Goal: Task Accomplishment & Management: Complete application form

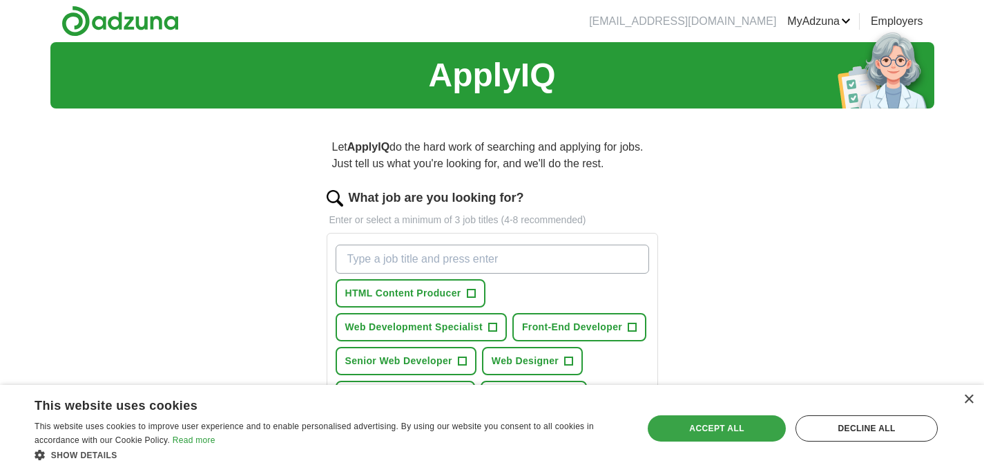
click at [721, 426] on div "Accept all" at bounding box center [717, 428] width 138 height 26
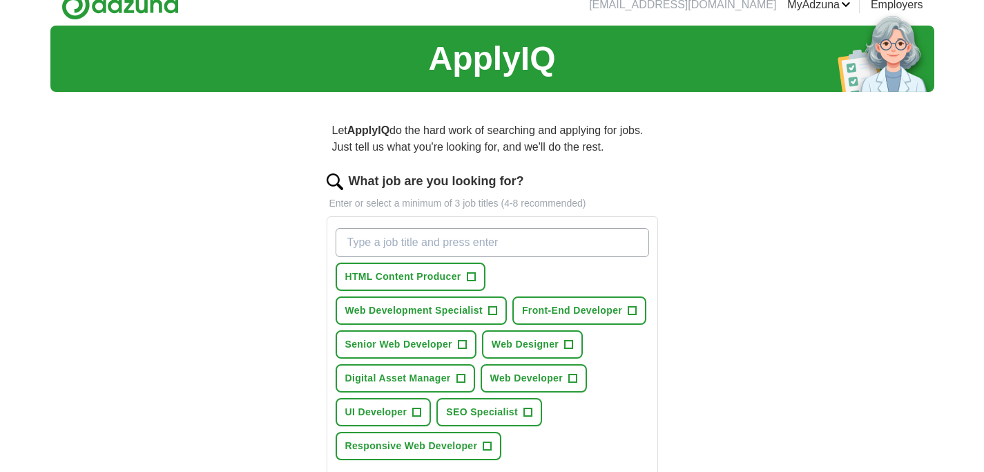
scroll to position [26, 0]
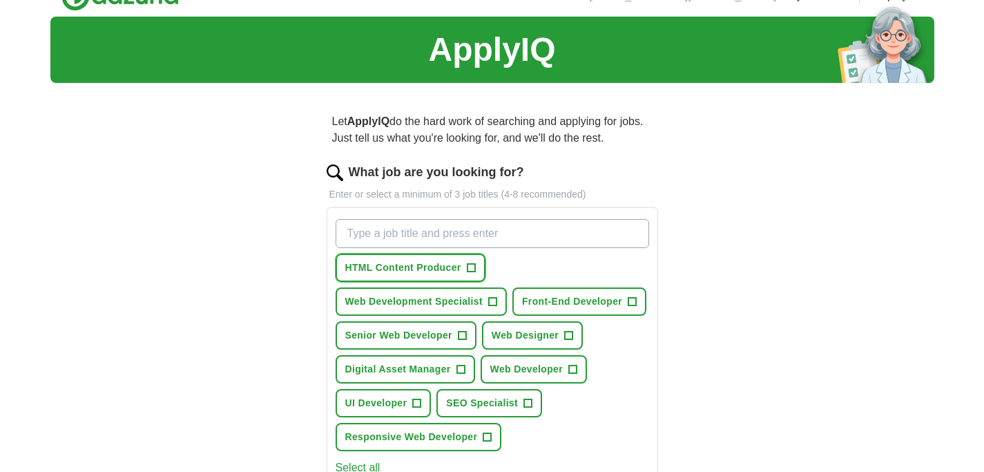
click at [463, 262] on button "HTML Content Producer +" at bounding box center [411, 268] width 150 height 28
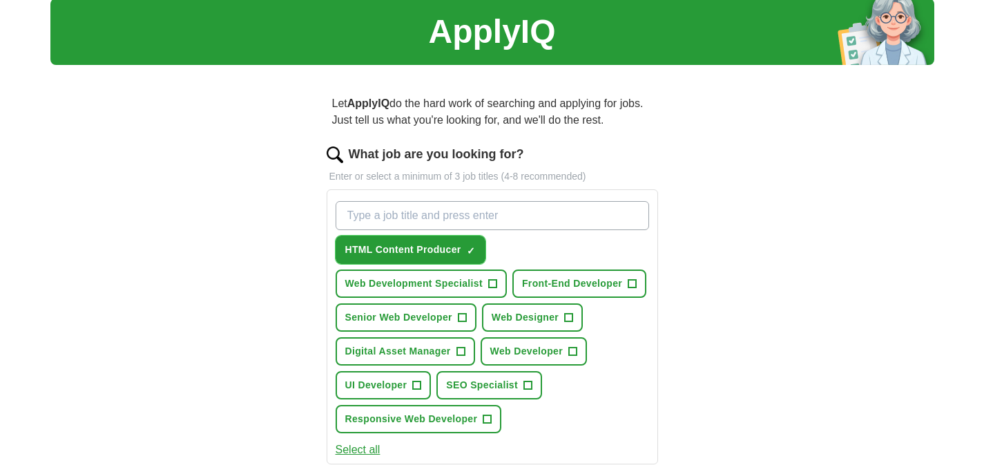
scroll to position [52, 0]
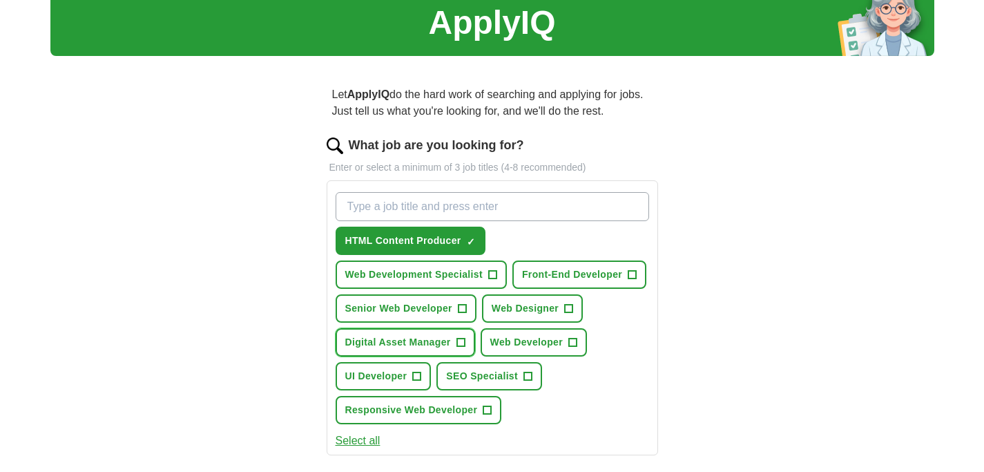
click at [414, 347] on span "Digital Asset Manager" at bounding box center [398, 342] width 106 height 15
click at [427, 270] on span "Web Development Specialist" at bounding box center [413, 274] width 137 height 15
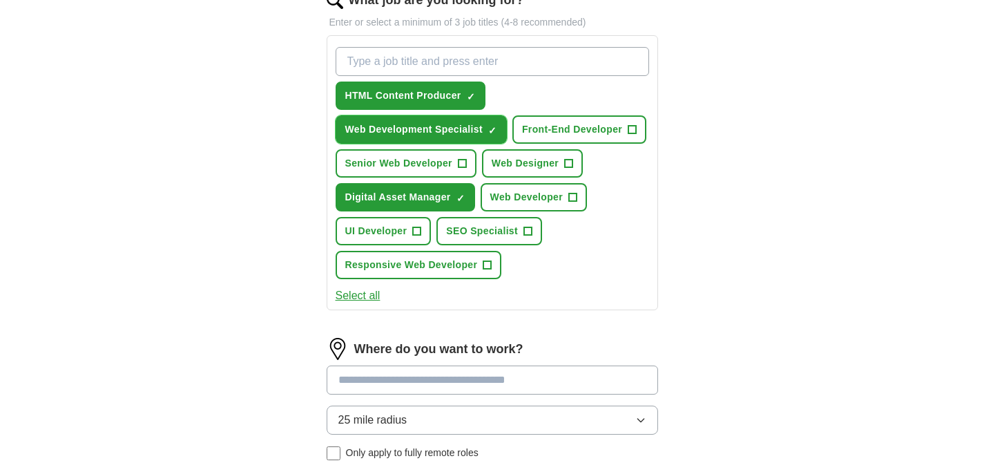
scroll to position [207, 0]
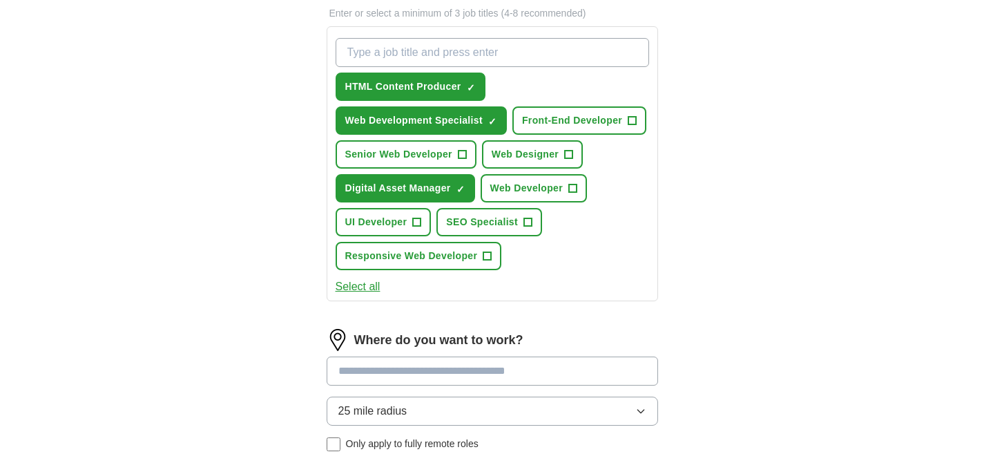
click at [585, 364] on input at bounding box center [493, 370] width 332 height 29
type input "*"
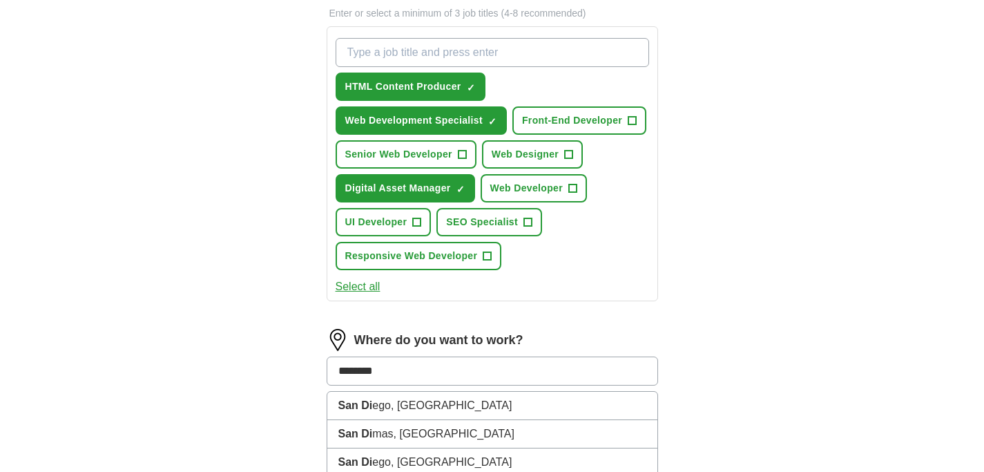
type input "*********"
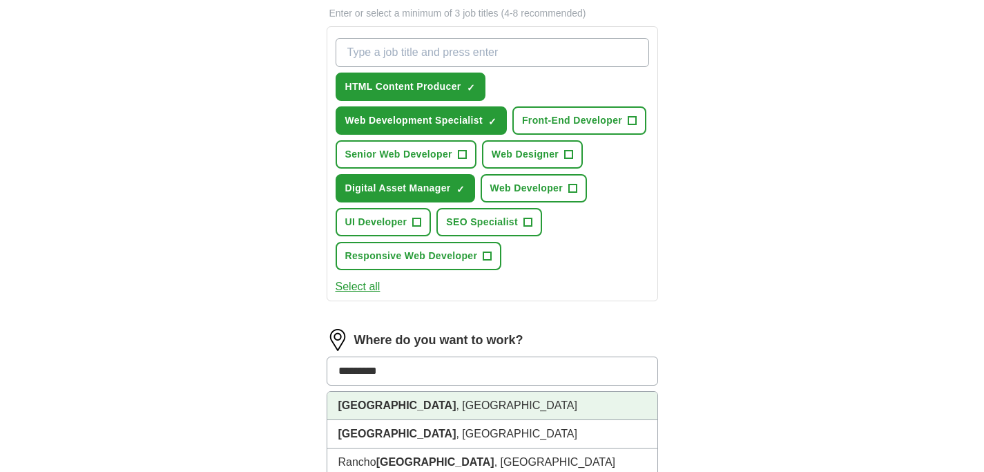
click at [537, 404] on li "[GEOGRAPHIC_DATA] , [GEOGRAPHIC_DATA]" at bounding box center [492, 406] width 330 height 28
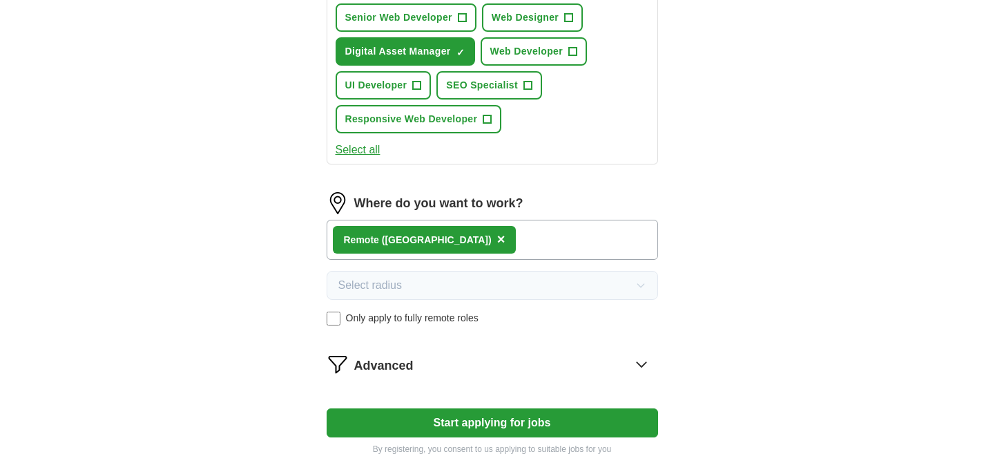
scroll to position [441, 0]
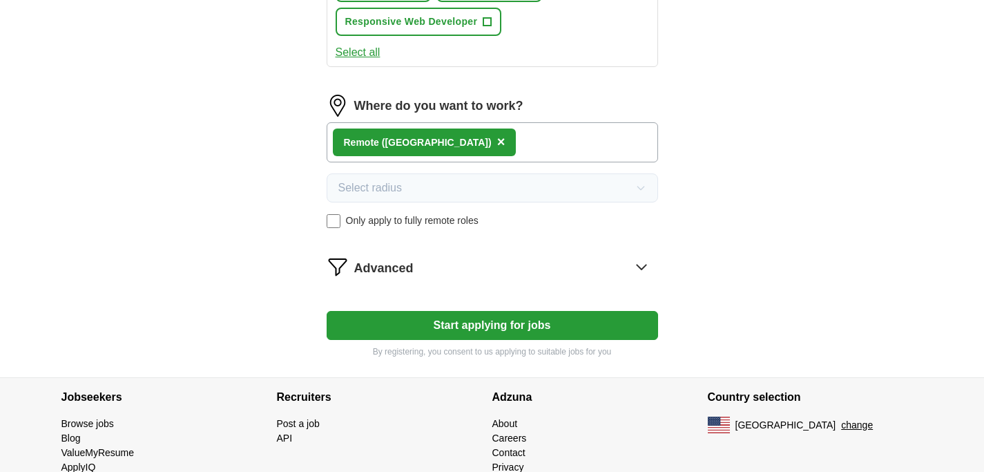
click at [475, 319] on button "Start applying for jobs" at bounding box center [493, 325] width 332 height 29
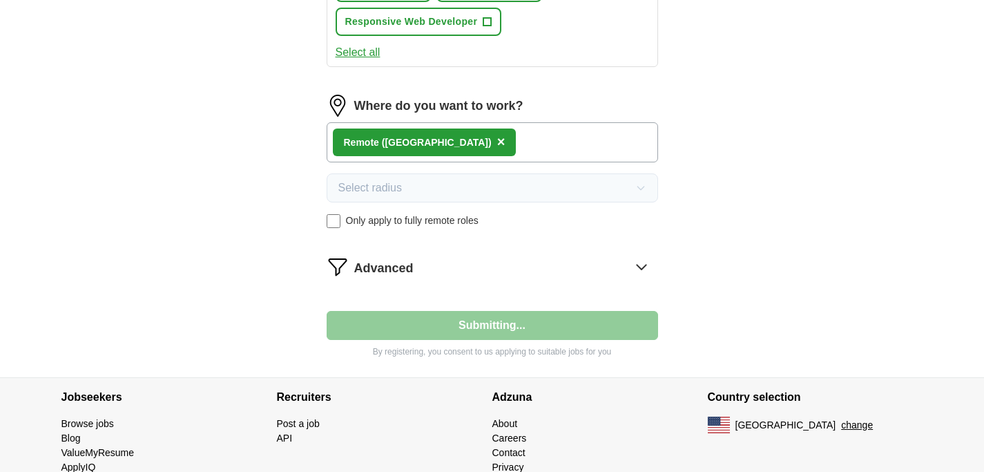
select select "**"
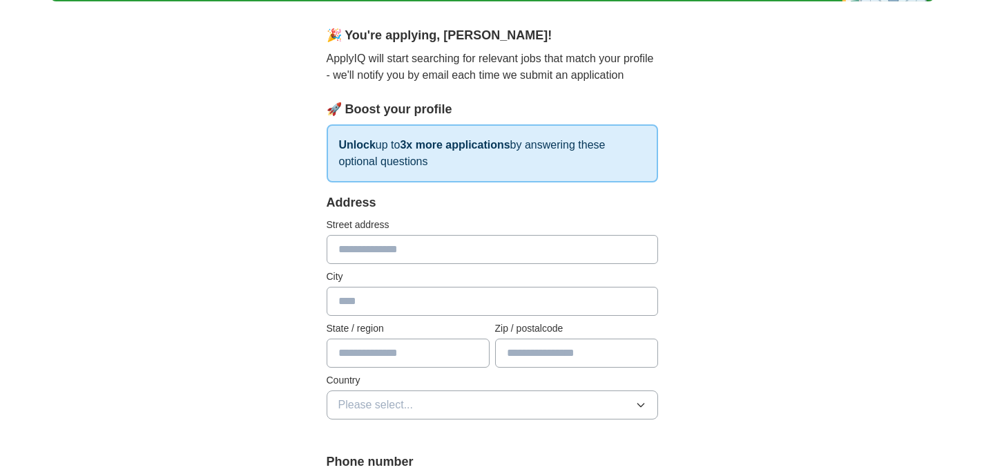
scroll to position [134, 0]
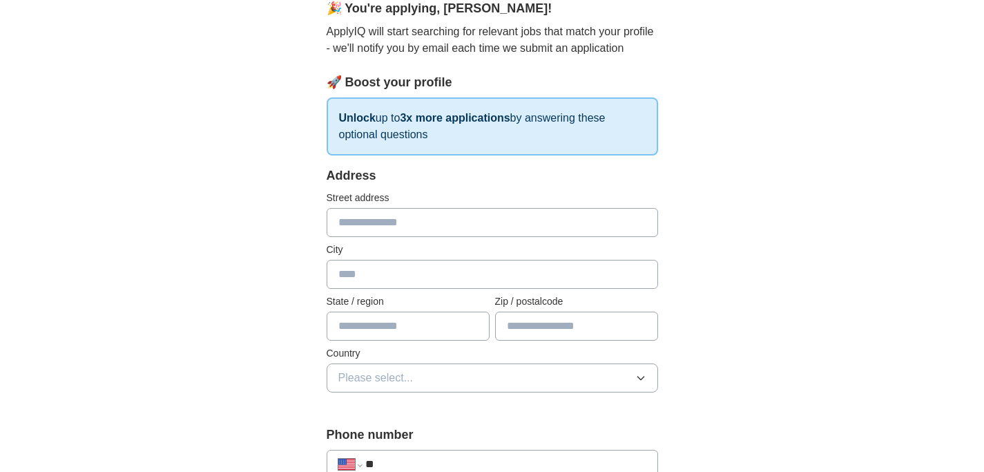
click at [419, 229] on input "text" at bounding box center [493, 222] width 332 height 29
type input "**********"
type input "*********"
type input "**"
type input "*****"
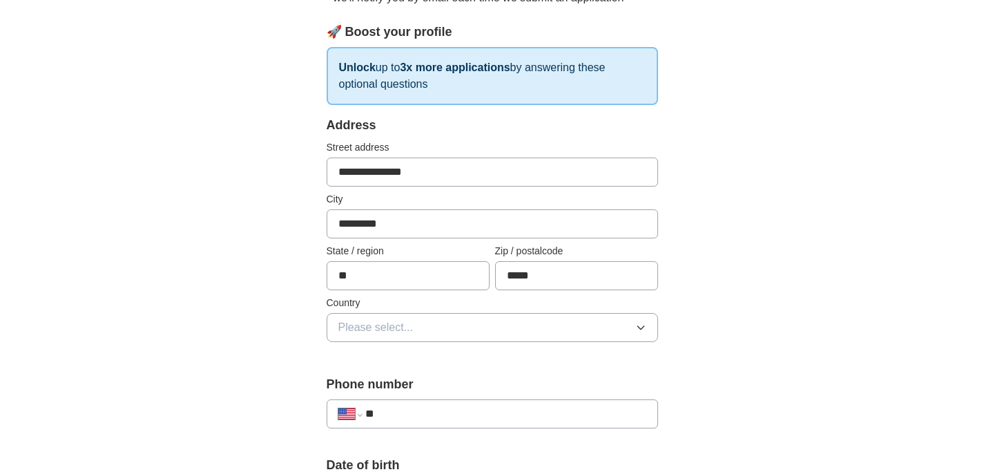
scroll to position [239, 0]
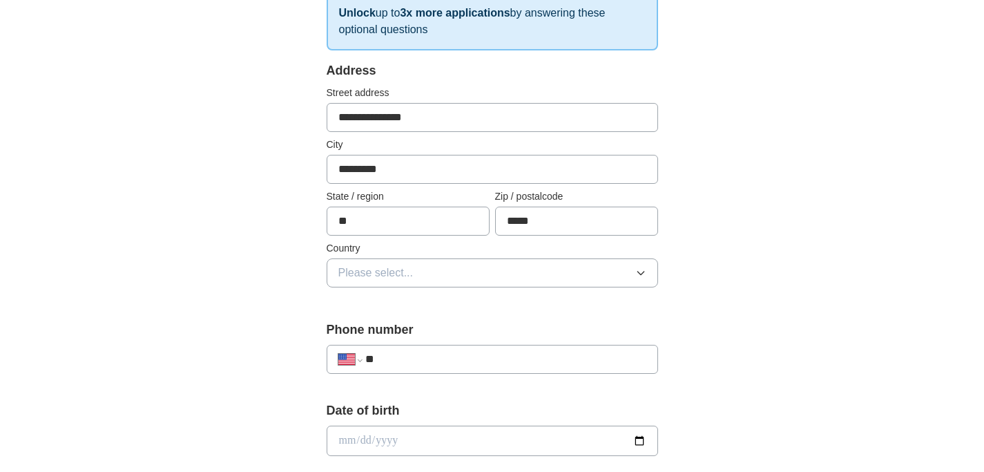
click at [584, 270] on button "Please select..." at bounding box center [493, 272] width 332 height 29
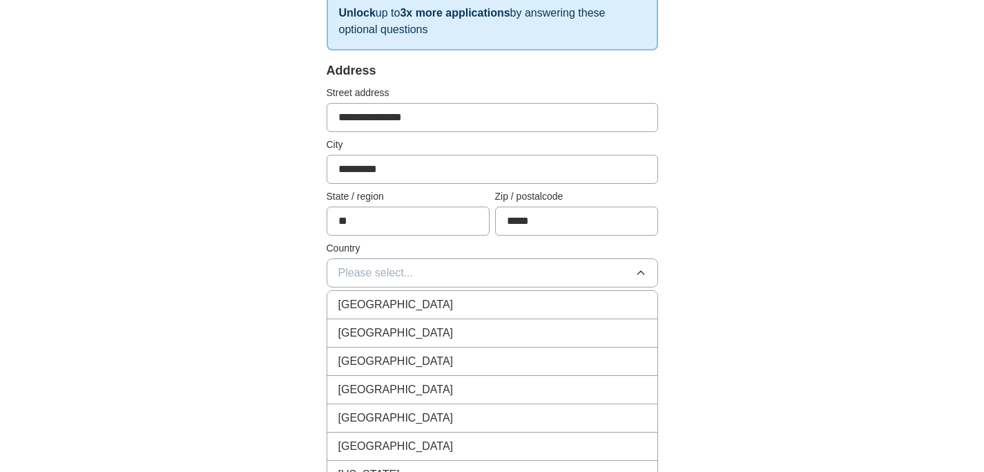
click at [573, 322] on li "[GEOGRAPHIC_DATA]" at bounding box center [492, 333] width 330 height 28
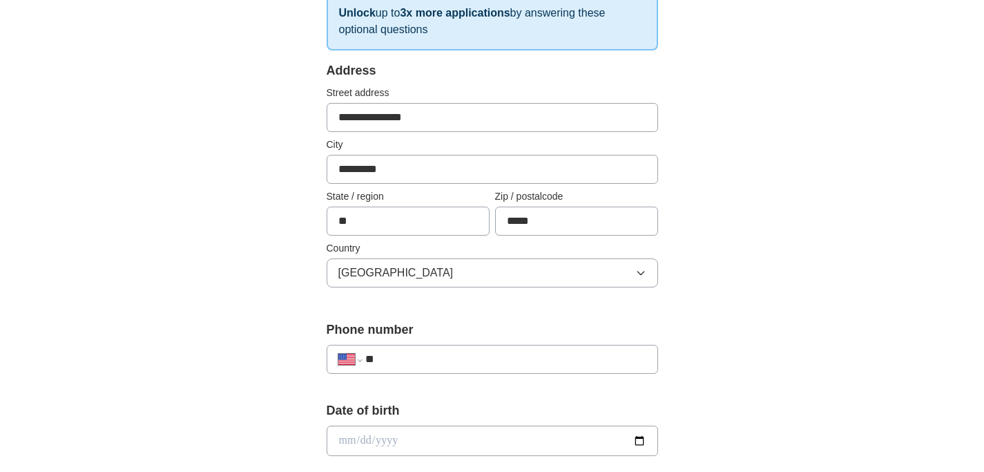
scroll to position [248, 0]
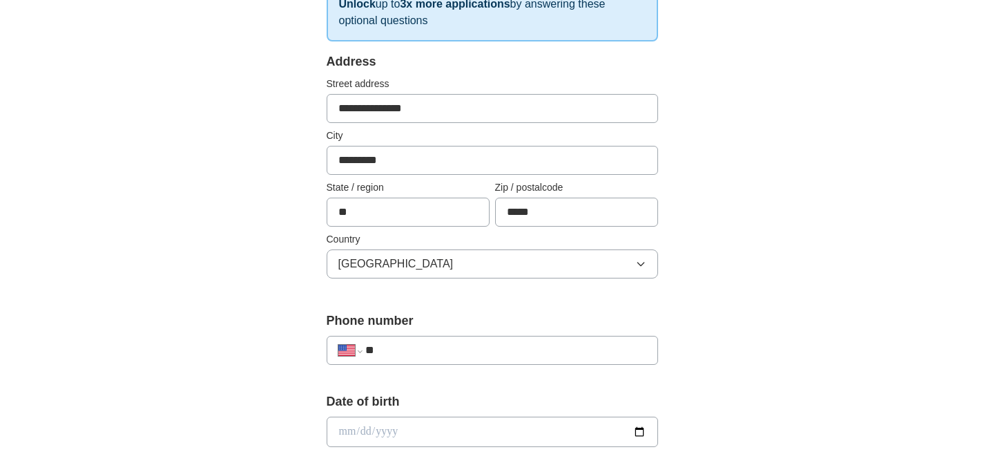
click at [611, 343] on input "**" at bounding box center [505, 350] width 280 height 17
type input "**********"
click at [726, 320] on div "**********" at bounding box center [492, 423] width 884 height 1258
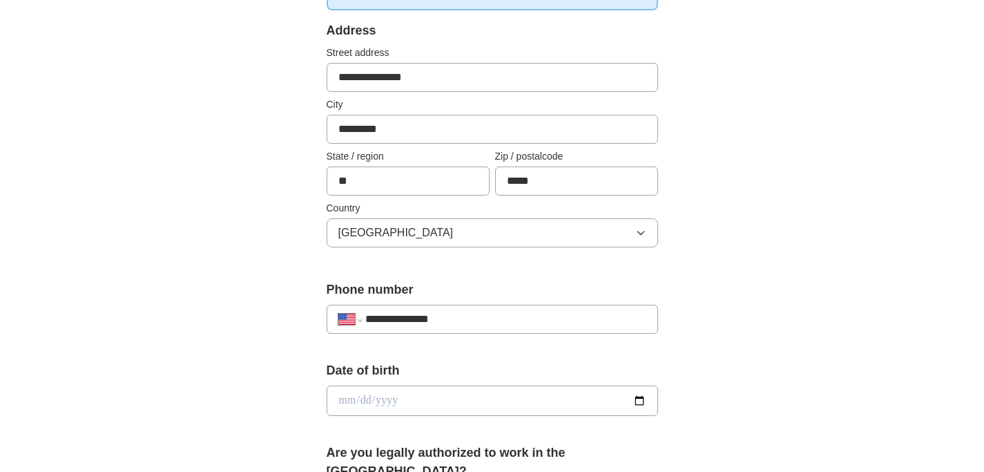
scroll to position [312, 0]
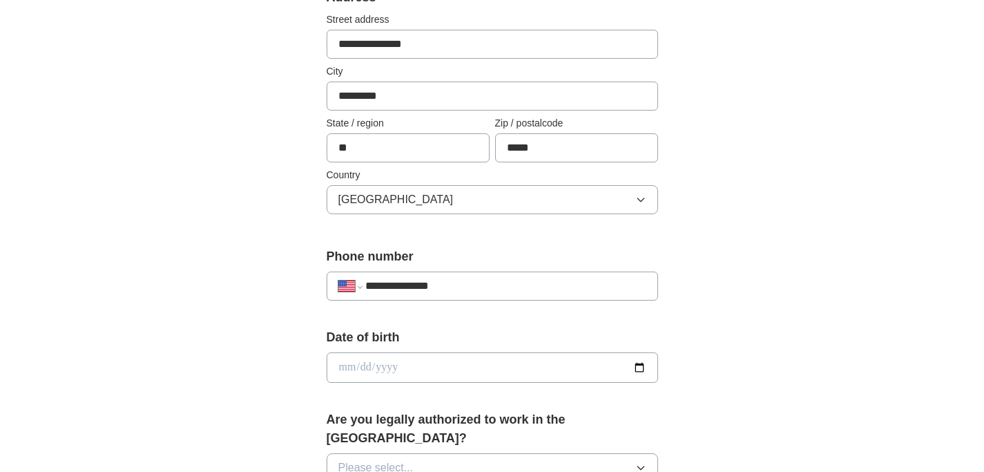
click at [639, 366] on input "date" at bounding box center [493, 367] width 332 height 30
click at [629, 365] on input "**********" at bounding box center [493, 367] width 332 height 30
click at [640, 368] on input "**********" at bounding box center [493, 367] width 332 height 30
type input "**********"
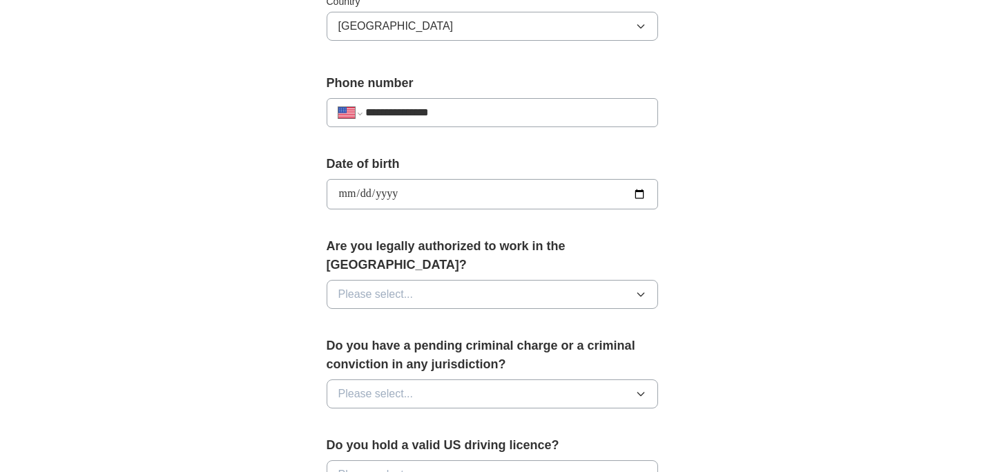
scroll to position [526, 0]
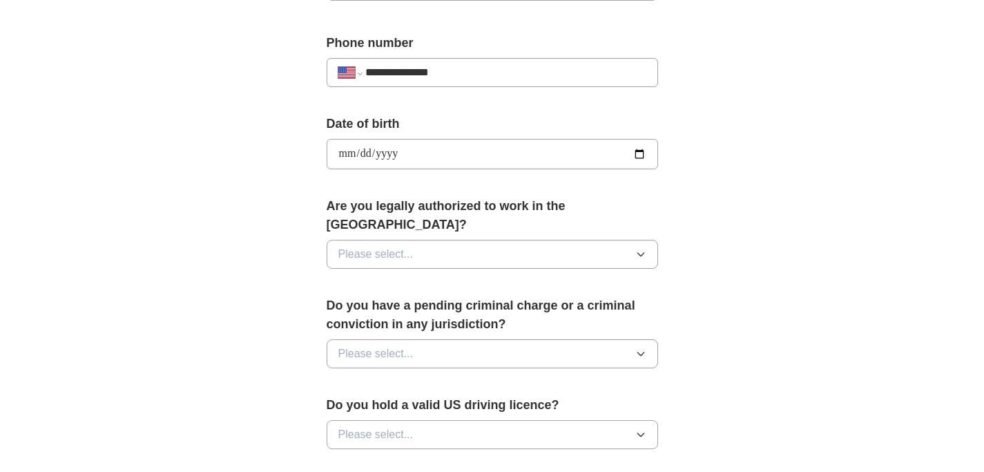
click at [575, 240] on button "Please select..." at bounding box center [493, 254] width 332 height 29
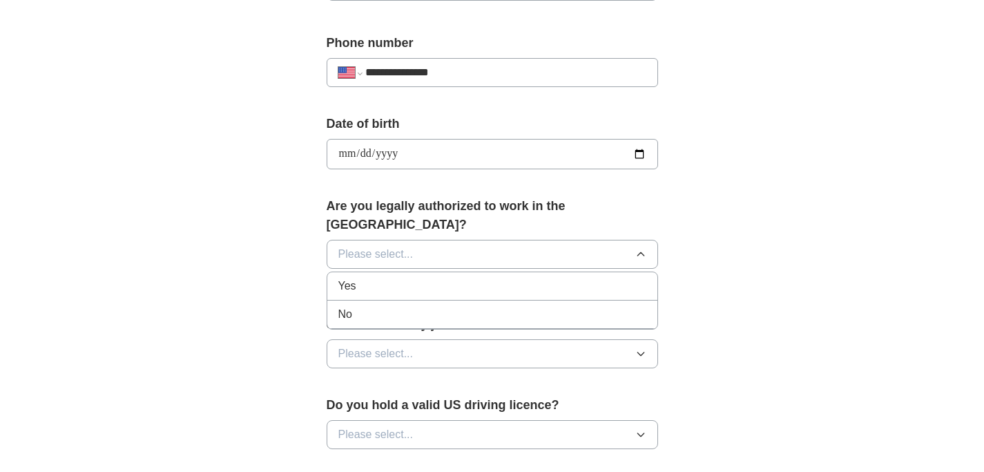
click at [568, 272] on li "Yes" at bounding box center [492, 286] width 330 height 28
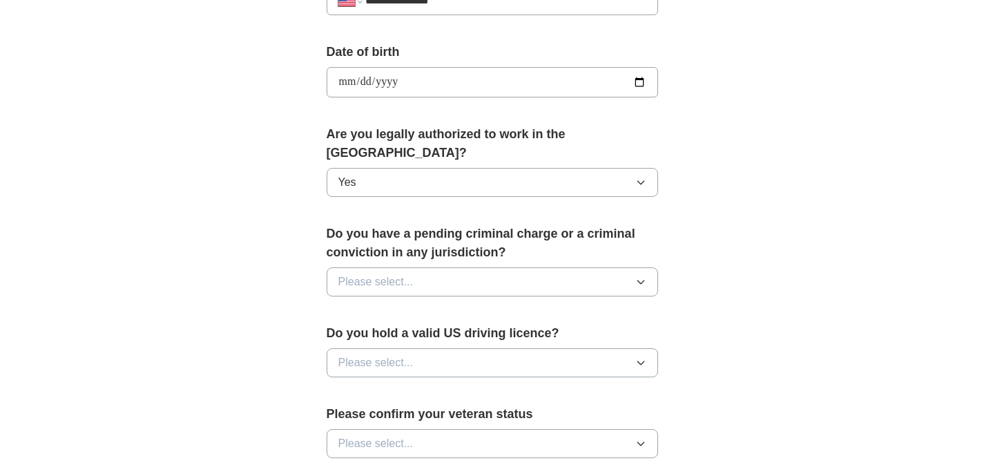
scroll to position [675, 0]
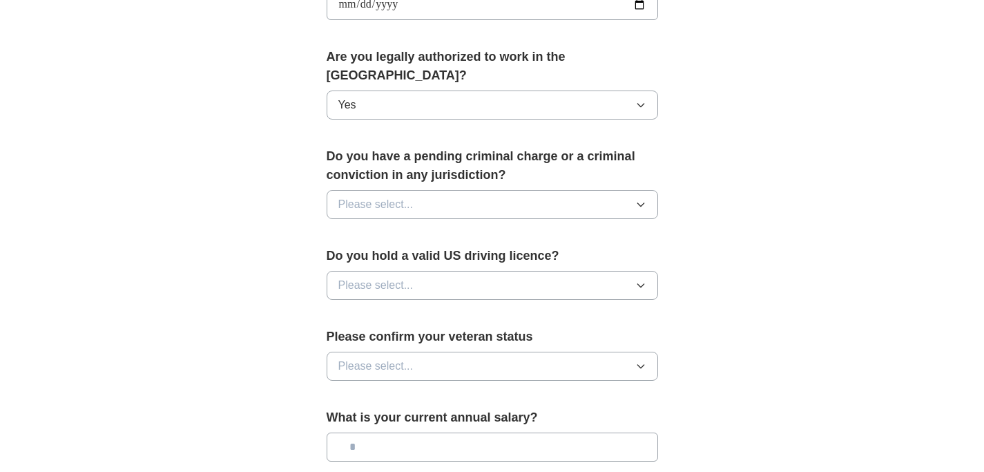
click at [622, 192] on button "Please select..." at bounding box center [493, 204] width 332 height 29
click at [616, 251] on li "No" at bounding box center [492, 265] width 330 height 28
click at [567, 271] on button "Please select..." at bounding box center [493, 285] width 332 height 29
click at [563, 303] on li "Yes" at bounding box center [492, 317] width 330 height 28
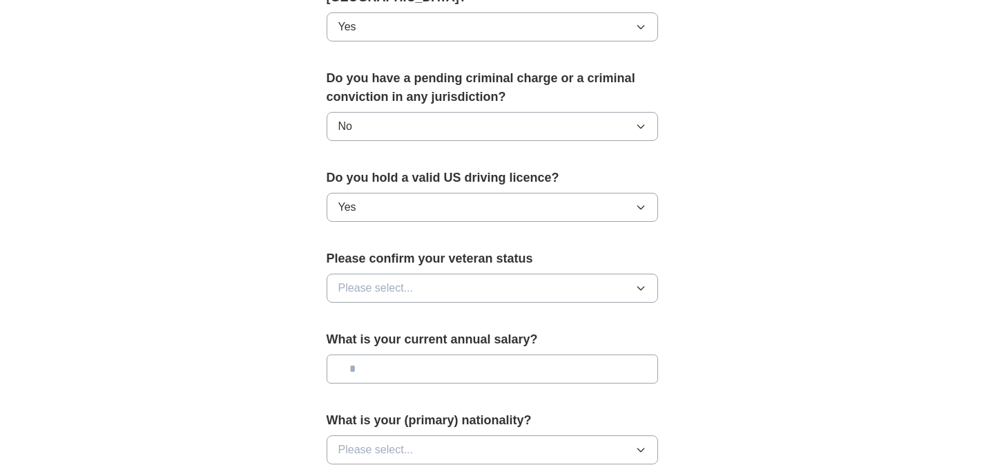
scroll to position [838, 0]
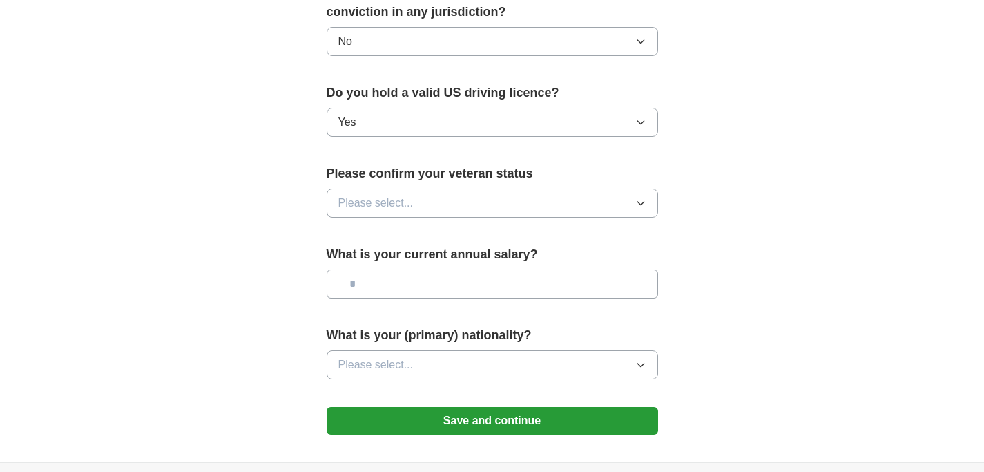
click at [577, 189] on button "Please select..." at bounding box center [493, 203] width 332 height 29
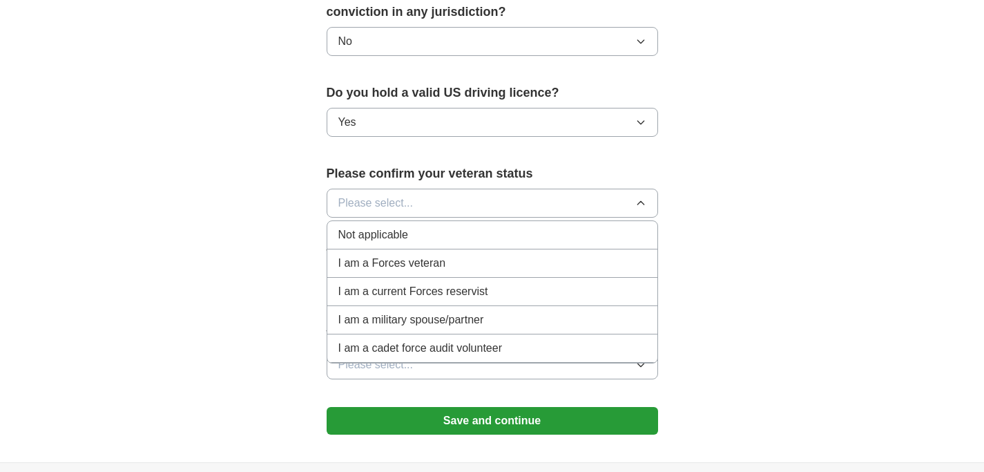
click at [571, 227] on div "Not applicable" at bounding box center [492, 235] width 308 height 17
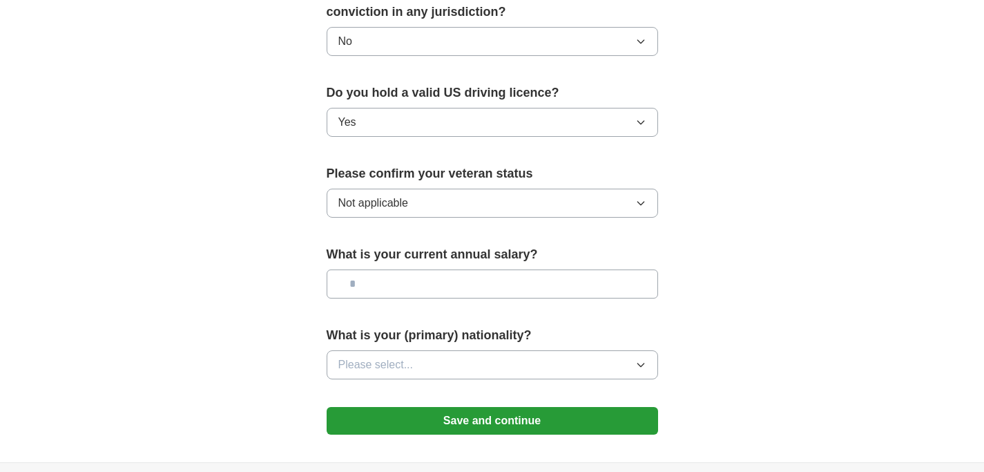
scroll to position [935, 0]
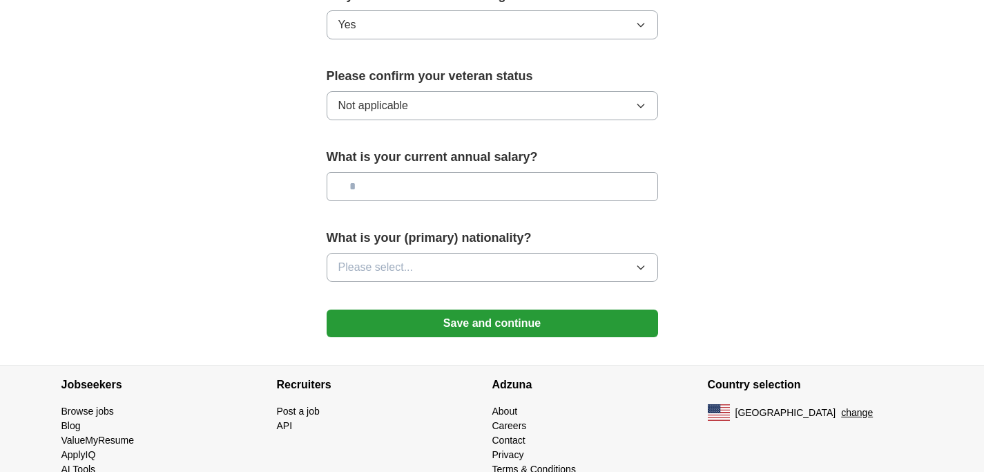
click at [609, 253] on button "Please select..." at bounding box center [493, 267] width 332 height 29
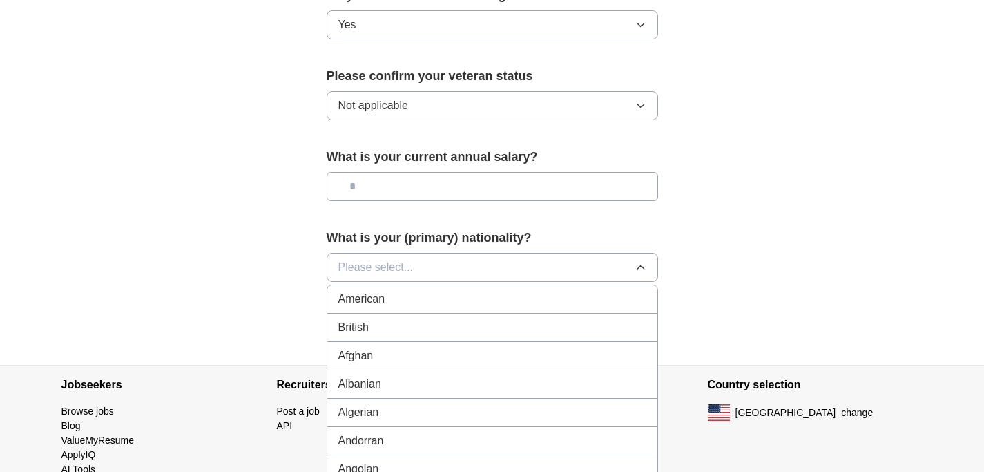
click at [609, 253] on button "Please select..." at bounding box center [493, 267] width 332 height 29
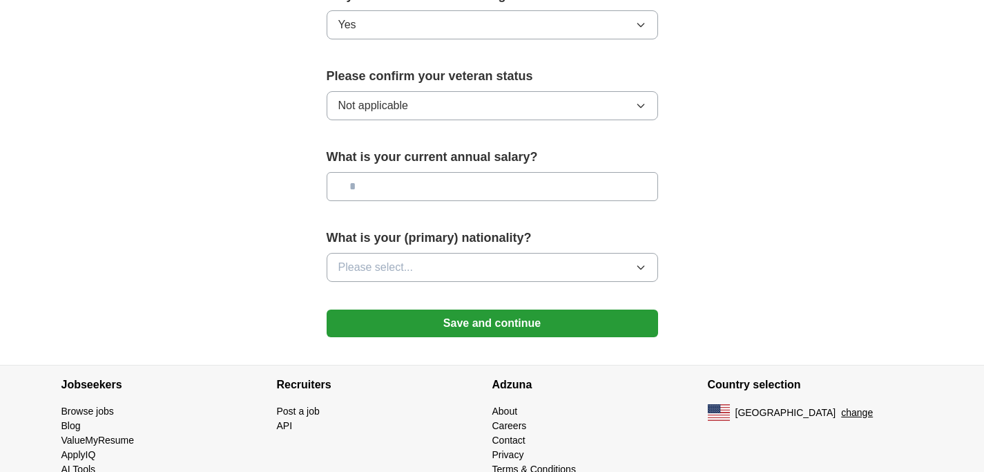
click at [609, 253] on button "Please select..." at bounding box center [493, 267] width 332 height 29
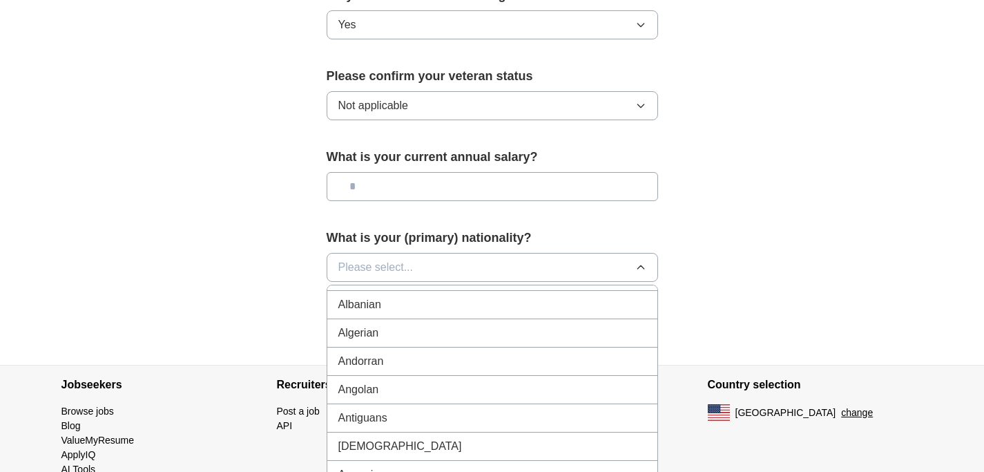
scroll to position [0, 0]
click at [609, 291] on div "American" at bounding box center [492, 299] width 308 height 17
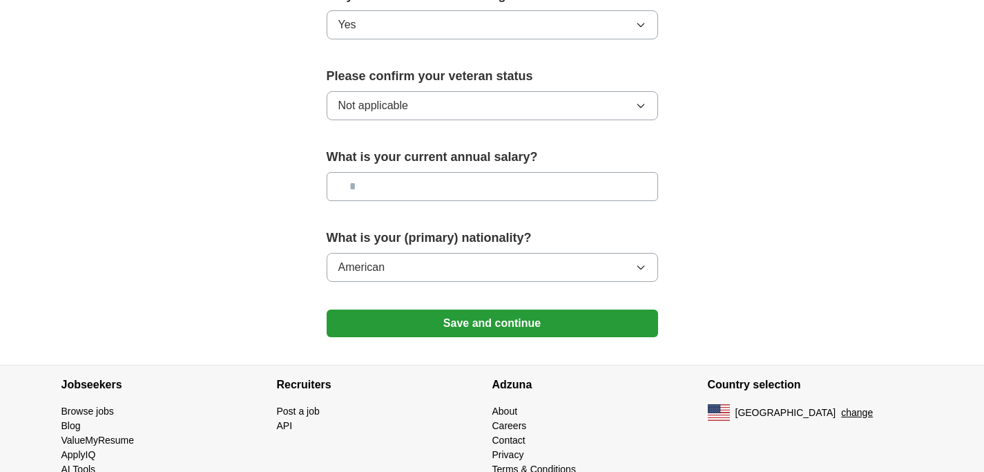
scroll to position [949, 0]
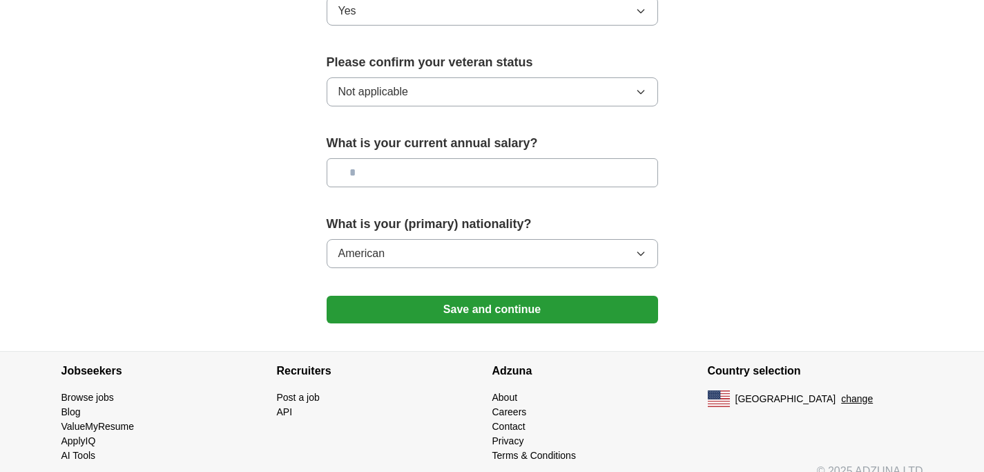
click at [534, 296] on button "Save and continue" at bounding box center [493, 310] width 332 height 28
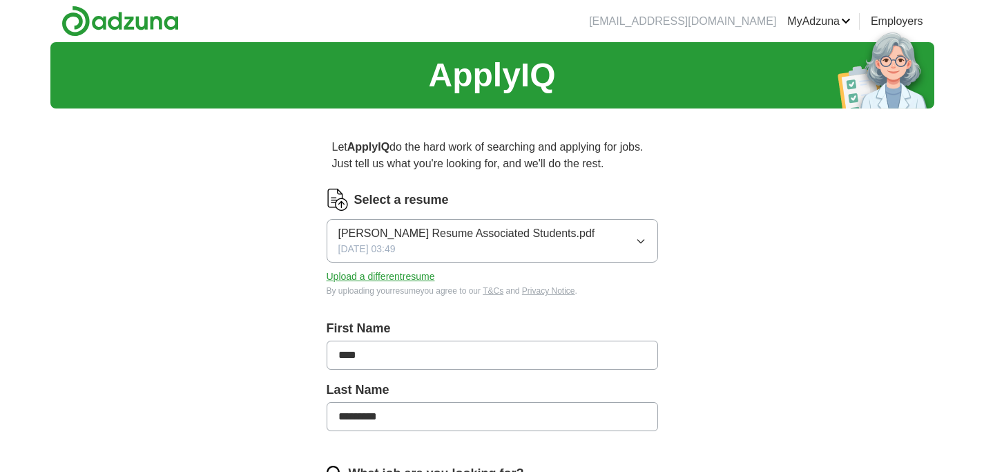
click at [615, 229] on button "Joshua Langfield Resume Associated Students.pdf 09/12/2025, 03:49" at bounding box center [493, 241] width 332 height 44
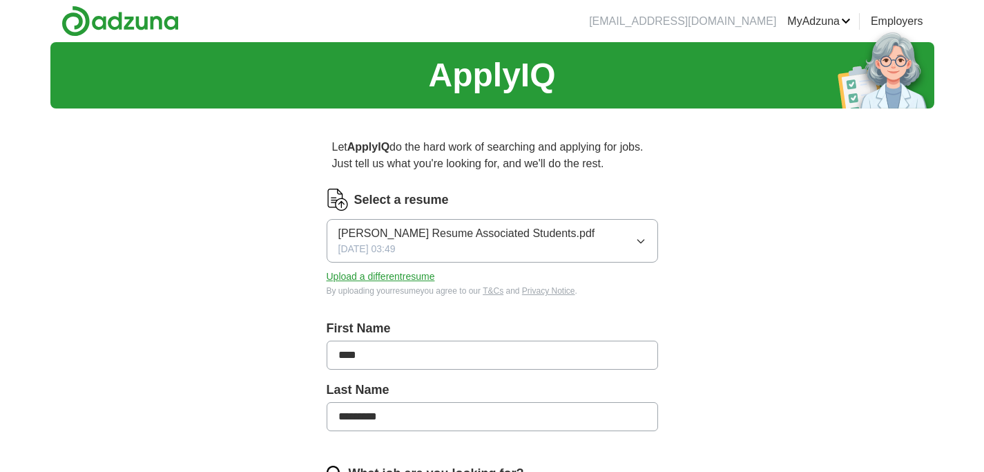
click at [413, 277] on button "Upload a different resume" at bounding box center [381, 276] width 108 height 15
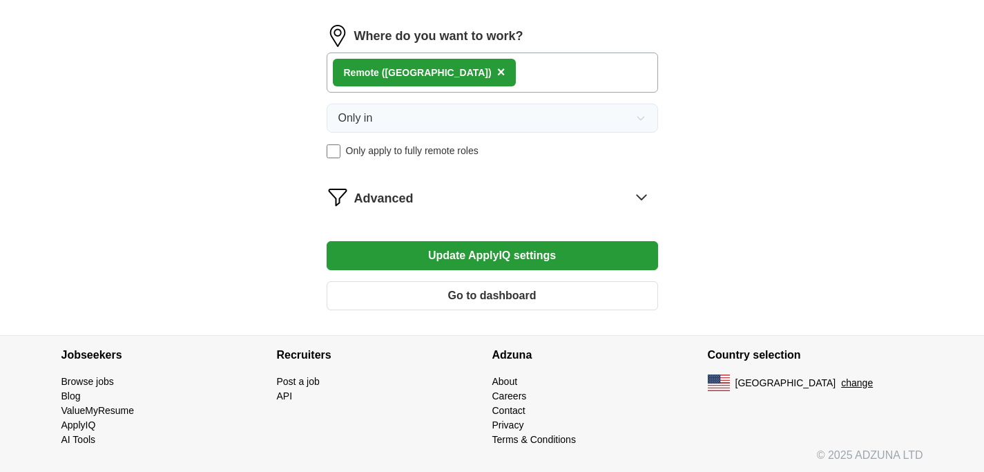
scroll to position [857, 0]
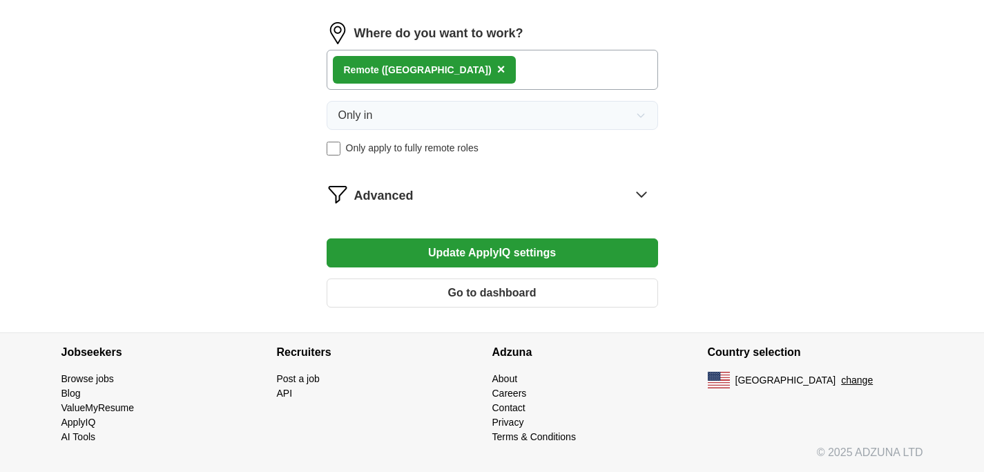
click at [506, 249] on button "Update ApplyIQ settings" at bounding box center [493, 252] width 332 height 29
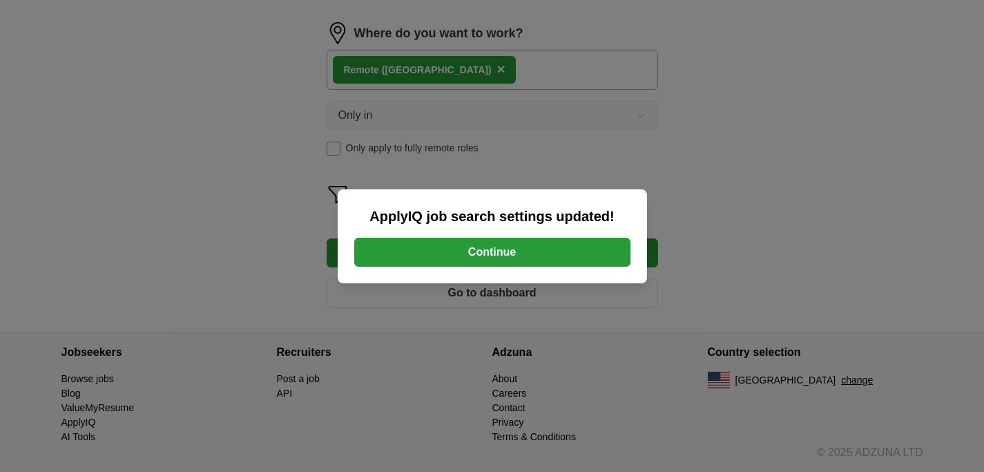
click at [504, 249] on button "Continue" at bounding box center [492, 252] width 276 height 29
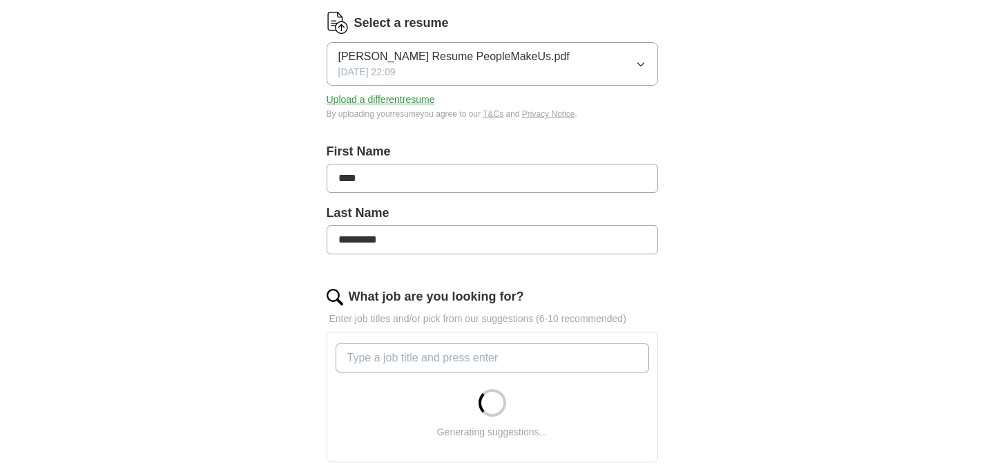
scroll to position [314, 0]
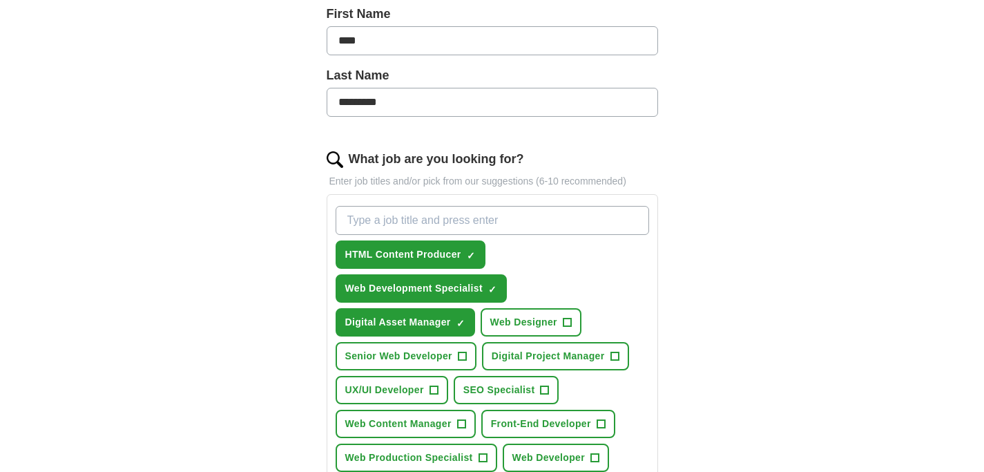
click at [535, 214] on input "What job are you looking for?" at bounding box center [493, 220] width 314 height 29
type input "web admin"
click at [381, 249] on span "web admin" at bounding box center [371, 254] width 52 height 15
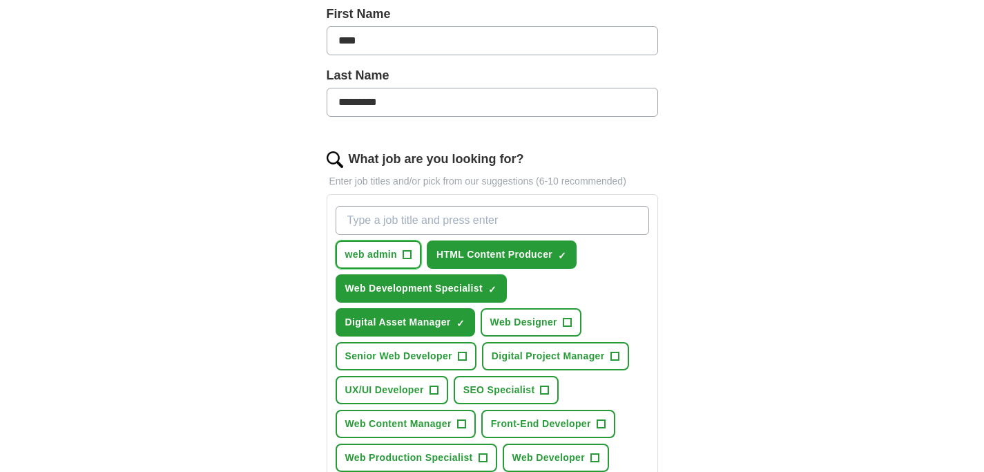
click at [383, 234] on div "web admin + HTML Content Producer ✓ × Web Development Specialist ✓ × Digital As…" at bounding box center [492, 355] width 319 height 311
click at [384, 225] on input "What job are you looking for?" at bounding box center [493, 220] width 314 height 29
type input "w"
type input "Web Administrator"
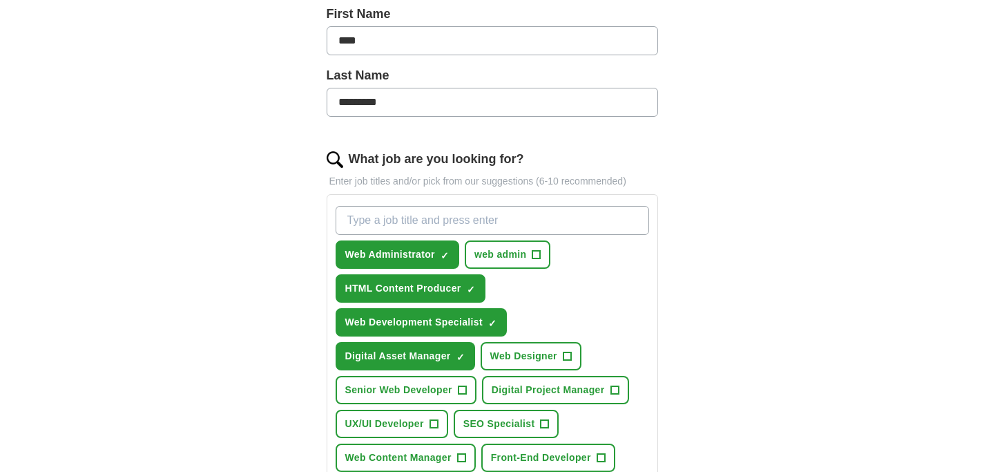
scroll to position [472, 0]
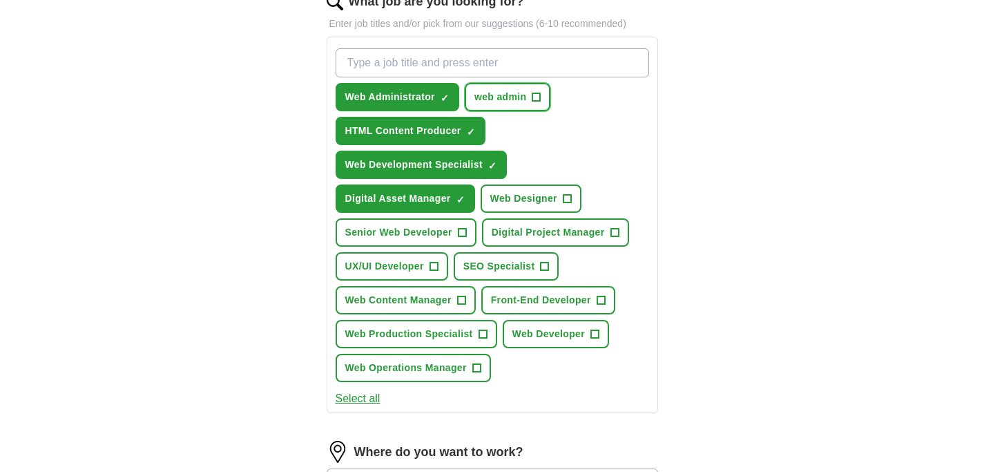
click at [538, 102] on span "+" at bounding box center [537, 97] width 8 height 11
click at [0, 0] on span "×" at bounding box center [0, 0] width 0 height 0
click at [538, 102] on span "+" at bounding box center [537, 97] width 8 height 11
click at [0, 0] on span "×" at bounding box center [0, 0] width 0 height 0
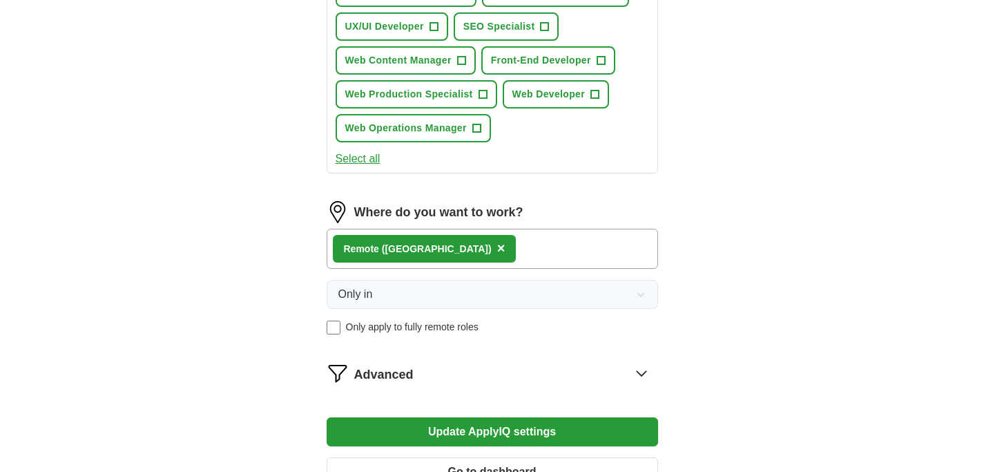
scroll to position [890, 0]
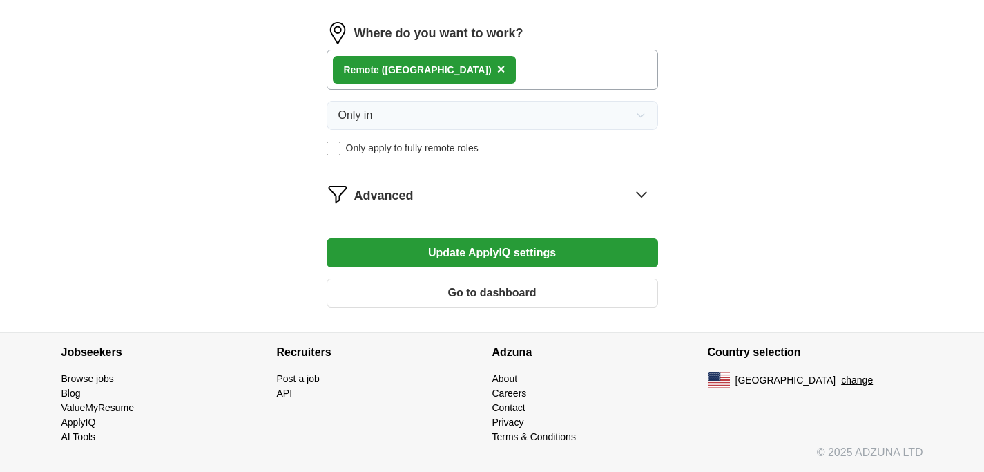
click at [442, 249] on button "Update ApplyIQ settings" at bounding box center [493, 252] width 332 height 29
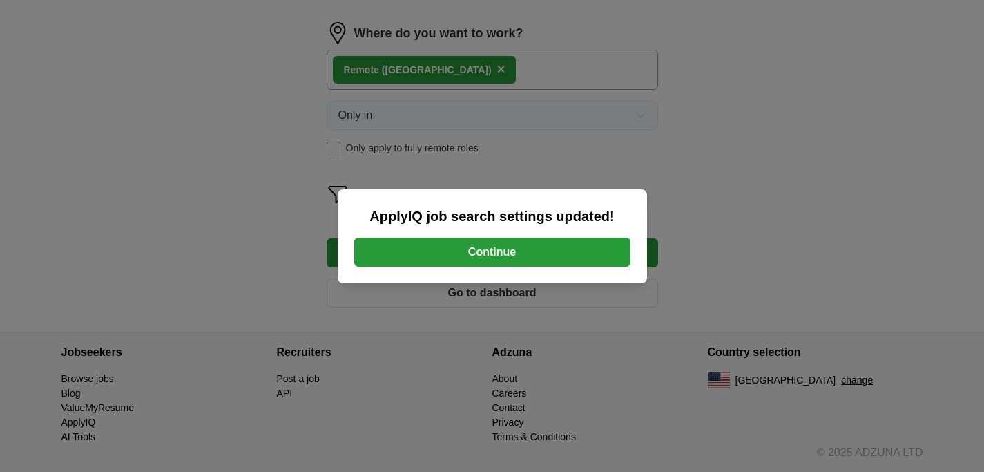
click at [442, 249] on button "Continue" at bounding box center [492, 252] width 276 height 29
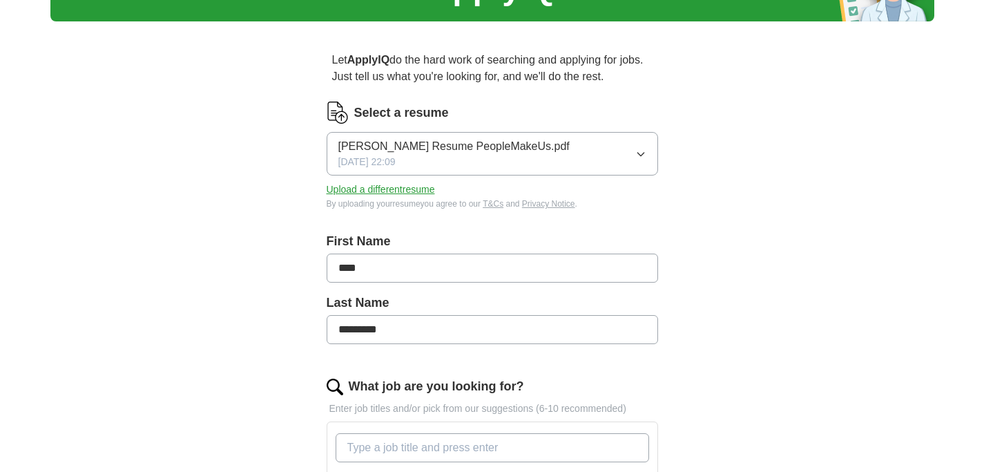
scroll to position [224, 0]
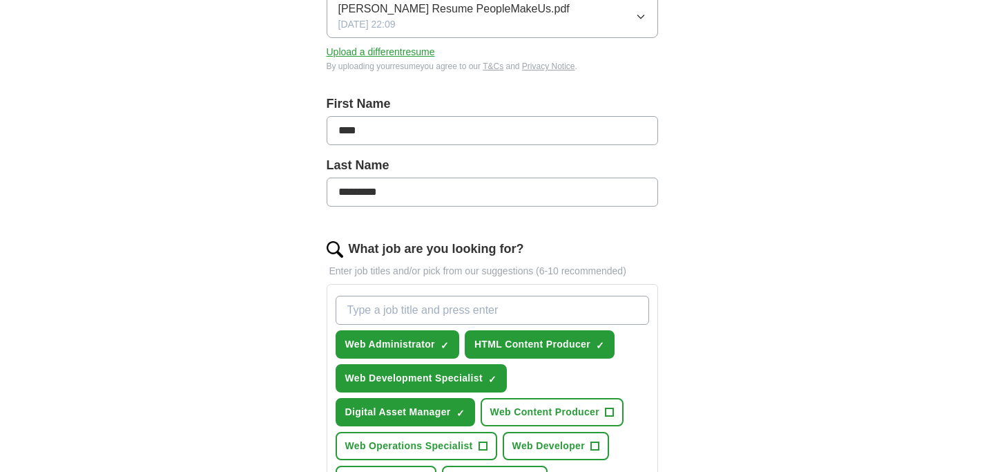
click at [543, 305] on input "What job are you looking for?" at bounding box center [493, 310] width 314 height 29
type input "Content Manager"
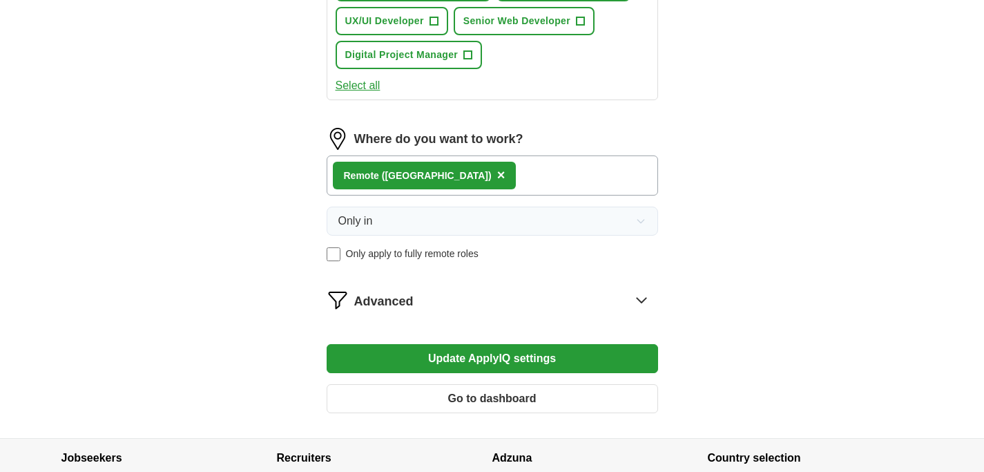
scroll to position [890, 0]
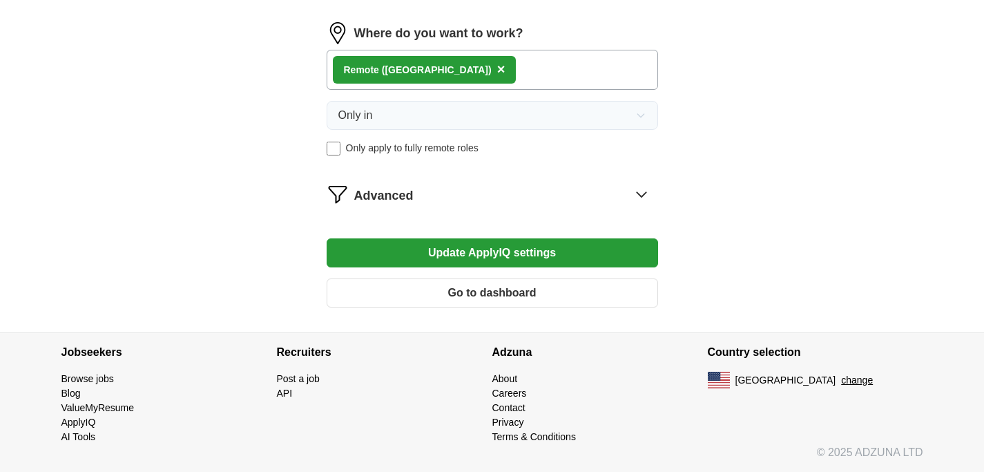
click at [518, 245] on button "Update ApplyIQ settings" at bounding box center [493, 252] width 332 height 29
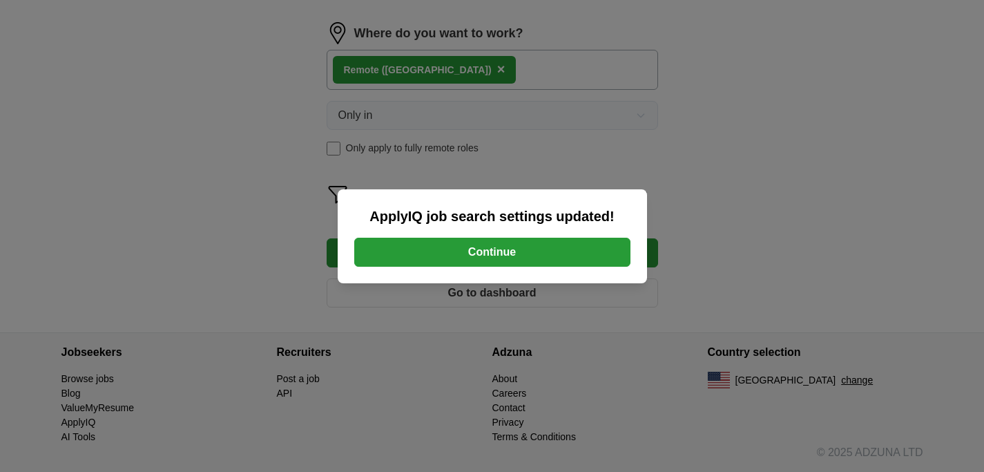
click at [511, 252] on button "Continue" at bounding box center [492, 252] width 276 height 29
